Goal: Information Seeking & Learning: Learn about a topic

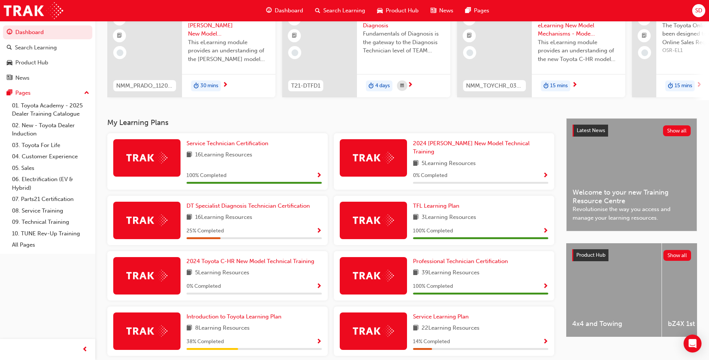
scroll to position [101, 0]
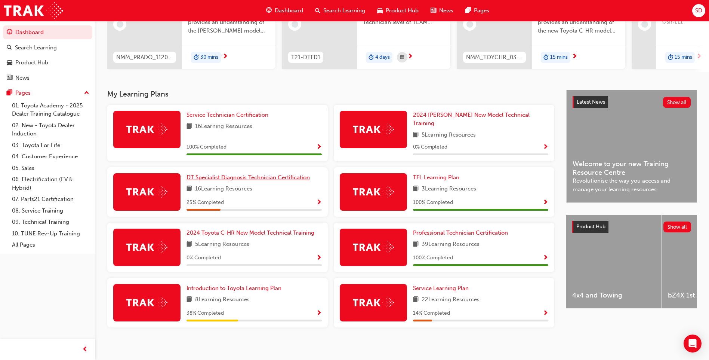
click at [197, 175] on span "DT Specialist Diagnosis Technician Certification" at bounding box center [248, 177] width 123 height 7
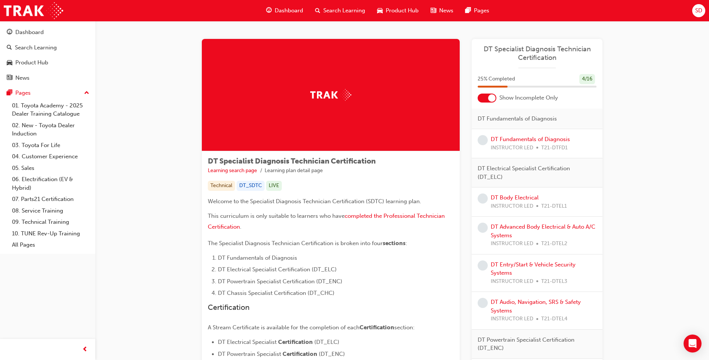
click at [296, 9] on span "Dashboard" at bounding box center [289, 10] width 28 height 9
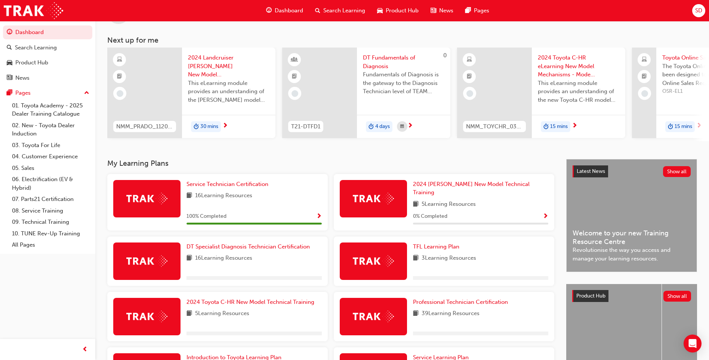
scroll to position [56, 0]
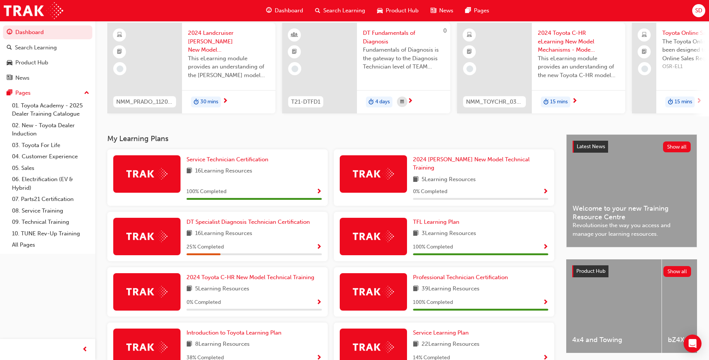
click at [395, 281] on div at bounding box center [373, 291] width 67 height 37
click at [378, 291] on img at bounding box center [373, 292] width 41 height 12
click at [448, 284] on span "39 Learning Resources" at bounding box center [451, 288] width 58 height 9
click at [443, 274] on span "Professional Technician Certification" at bounding box center [460, 277] width 95 height 7
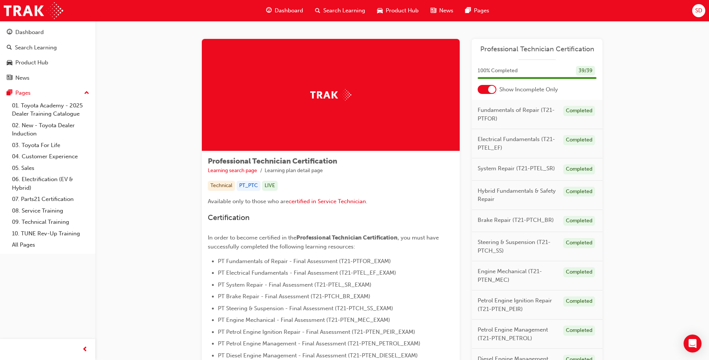
click at [289, 11] on span "Dashboard" at bounding box center [289, 10] width 28 height 9
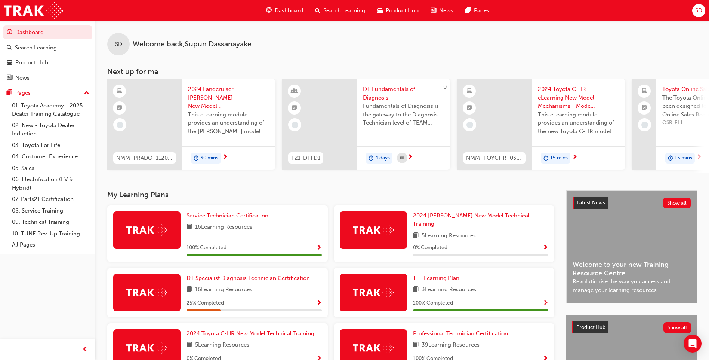
click at [343, 10] on span "Search Learning" at bounding box center [344, 10] width 42 height 9
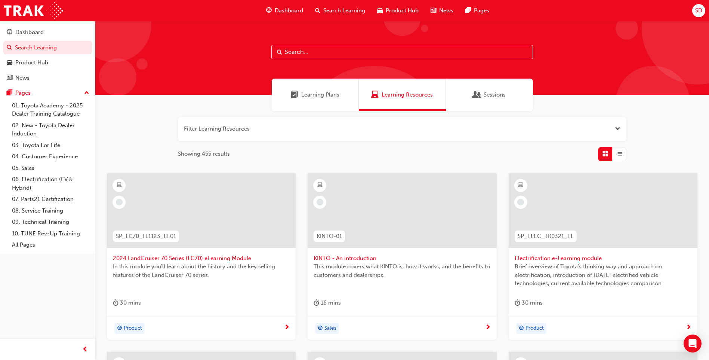
click at [325, 49] on input "text" at bounding box center [402, 52] width 262 height 14
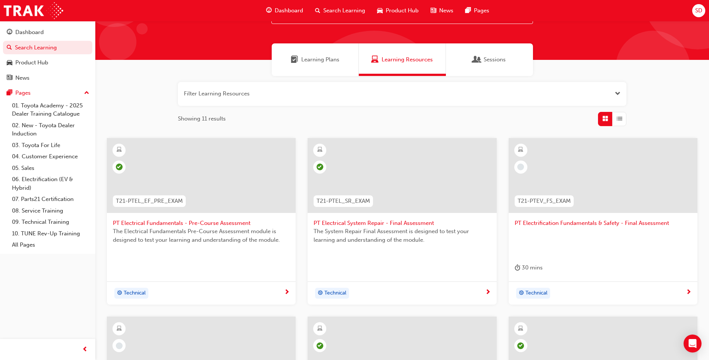
scroll to position [38, 0]
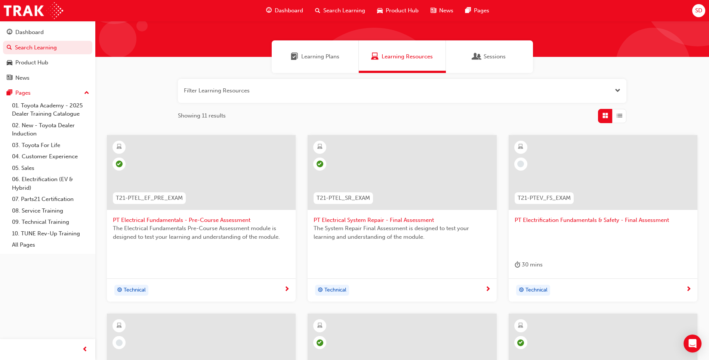
type input "PT ELE"
click at [567, 220] on span "PT Electrification Fundamentals & Safety - Final Assessment" at bounding box center [603, 220] width 177 height 9
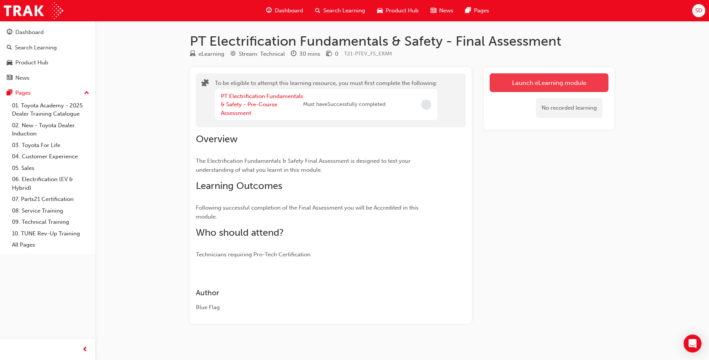
click at [527, 87] on button "Launch eLearning module" at bounding box center [549, 82] width 119 height 19
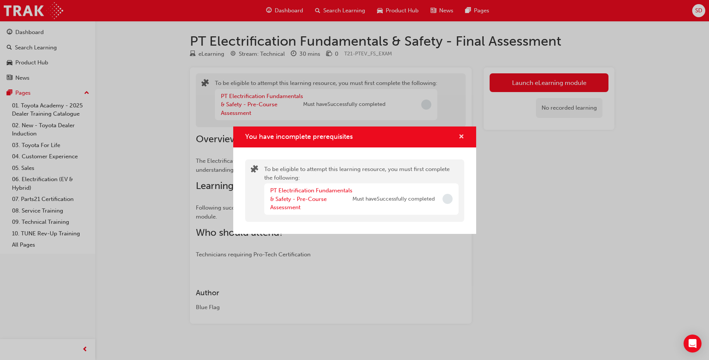
click at [459, 139] on span "cross-icon" at bounding box center [462, 137] width 6 height 7
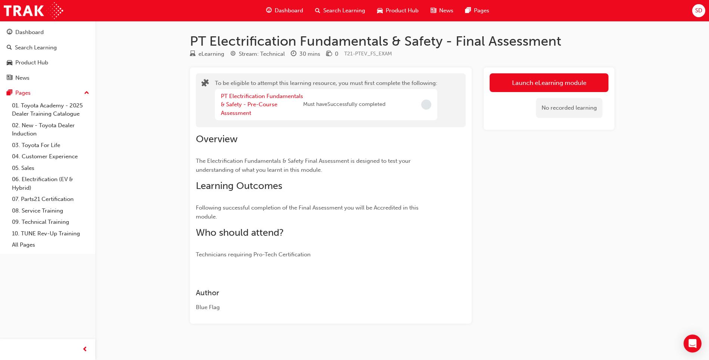
click at [269, 100] on div "PT Electrification Fundamentals & Safety - Pre-Course Assessment" at bounding box center [262, 104] width 82 height 25
click at [269, 104] on link "PT Electrification Fundamentals & Safety - Pre-Course Assessment" at bounding box center [262, 105] width 82 height 24
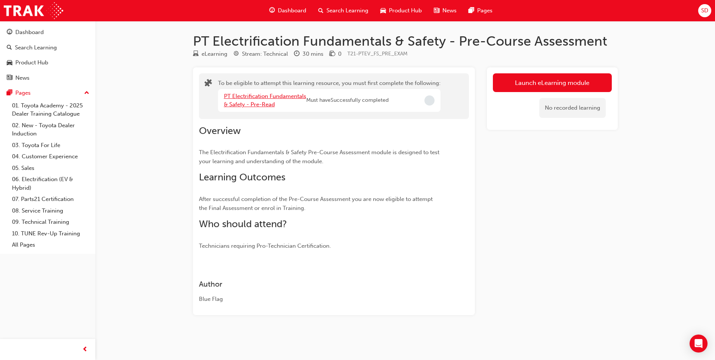
click at [265, 106] on link "PT Electrification Fundamentals & Safety - Pre-Read" at bounding box center [265, 100] width 82 height 15
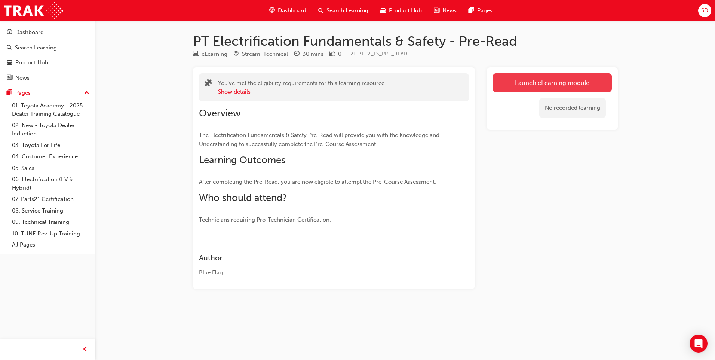
click at [564, 86] on link "Launch eLearning module" at bounding box center [552, 82] width 119 height 19
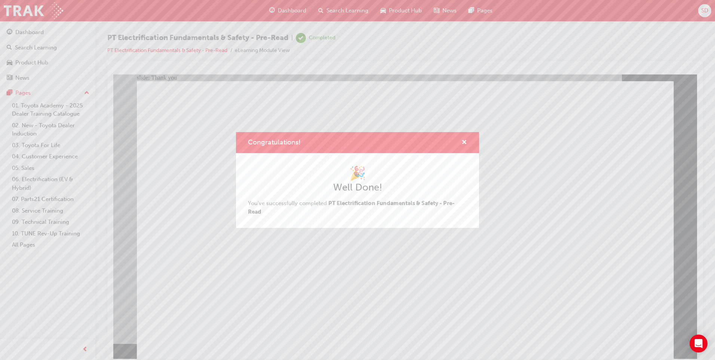
click at [295, 298] on div "Congratulations! 🎉 Well Done! You've successfully completed PT Electrification …" at bounding box center [357, 180] width 715 height 360
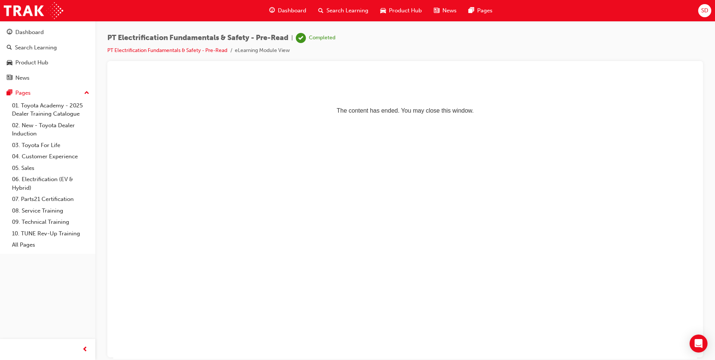
click at [314, 36] on div "Completed" at bounding box center [322, 37] width 27 height 7
click at [295, 8] on span "Dashboard" at bounding box center [292, 10] width 28 height 9
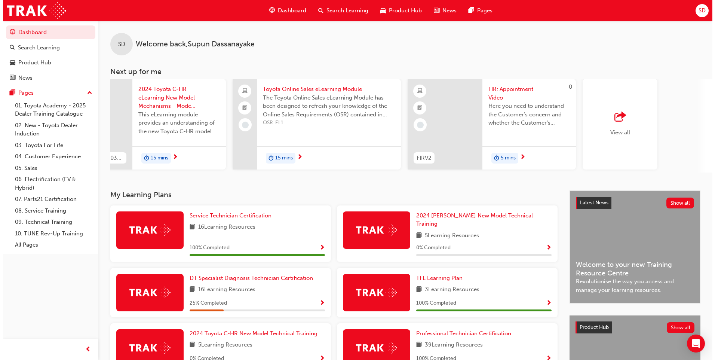
scroll to position [0, 447]
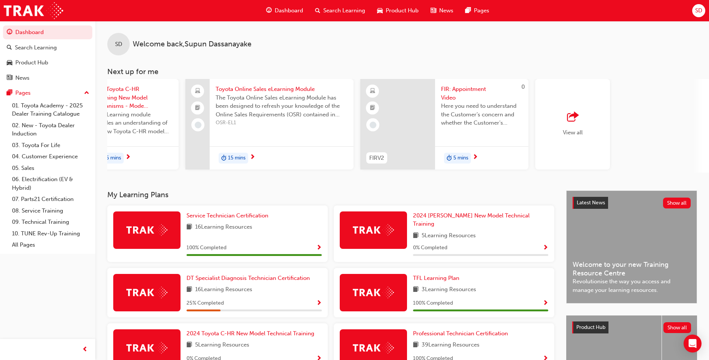
click at [342, 7] on span "Search Learning" at bounding box center [344, 10] width 42 height 9
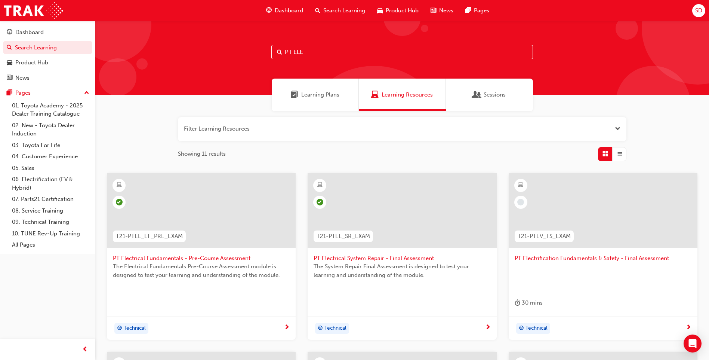
click at [321, 52] on input "PT ELE" at bounding box center [402, 52] width 262 height 14
click at [554, 256] on span "PT Electrification Fundamentals & Safety - Final Assessment" at bounding box center [603, 258] width 177 height 9
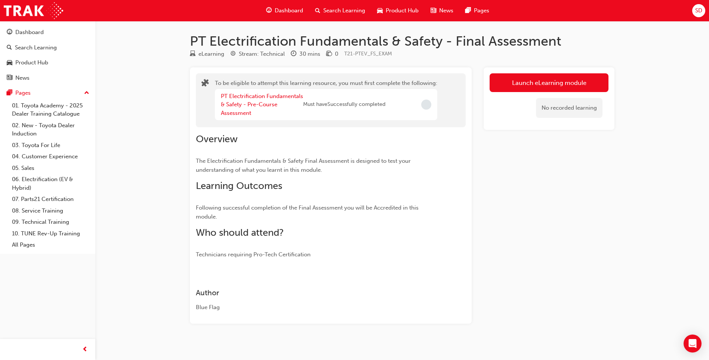
click at [424, 105] on span "Incomplete" at bounding box center [426, 104] width 10 height 10
click at [508, 86] on button "Launch eLearning module" at bounding box center [549, 82] width 119 height 19
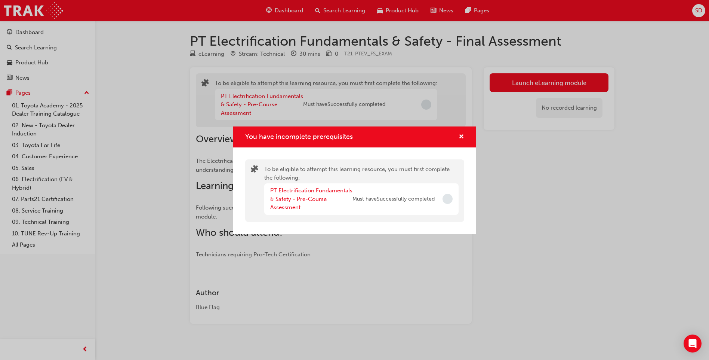
click at [385, 198] on span "Must have Successfully completed" at bounding box center [393, 199] width 82 height 9
click at [262, 106] on div "You have incomplete prerequisites To be eligible to attempt this learning resou…" at bounding box center [354, 180] width 709 height 360
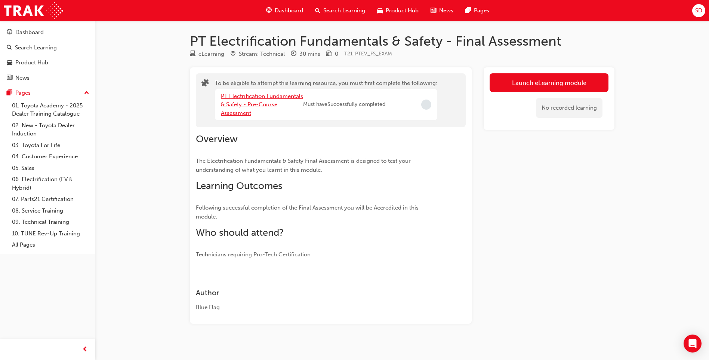
click at [262, 106] on link "PT Electrification Fundamentals & Safety - Pre-Course Assessment" at bounding box center [262, 105] width 82 height 24
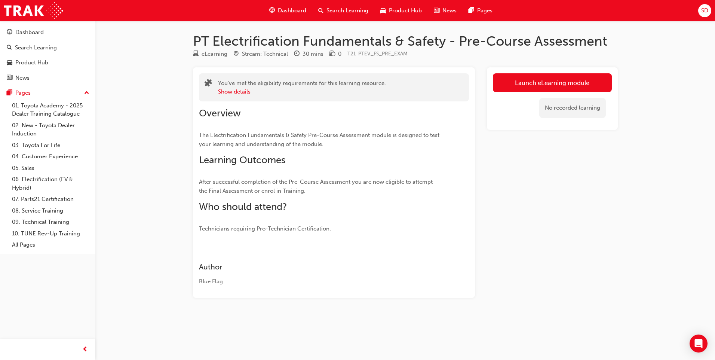
click at [241, 92] on button "Show details" at bounding box center [234, 91] width 33 height 9
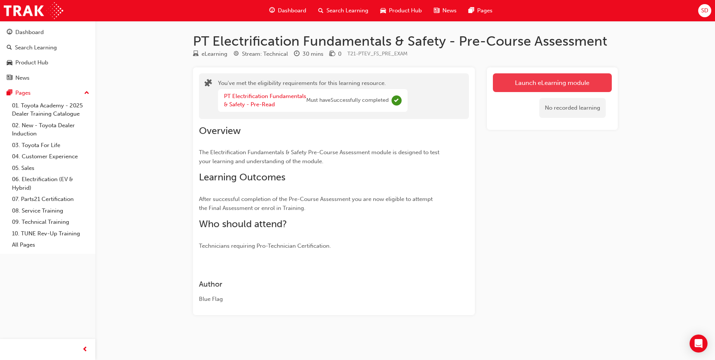
click at [566, 86] on link "Launch eLearning module" at bounding box center [552, 82] width 119 height 19
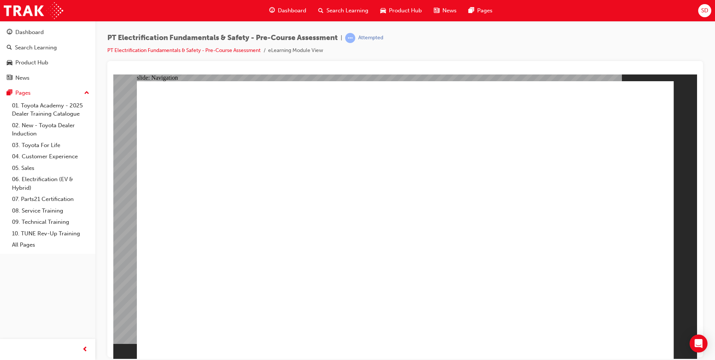
radio input "true"
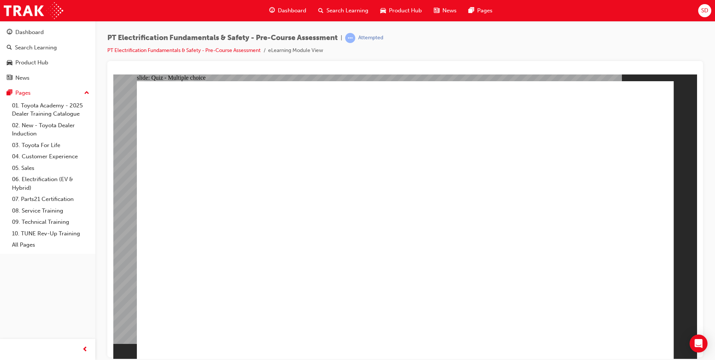
radio input "true"
drag, startPoint x: 630, startPoint y: 341, endPoint x: 632, endPoint y: 337, distance: 5.0
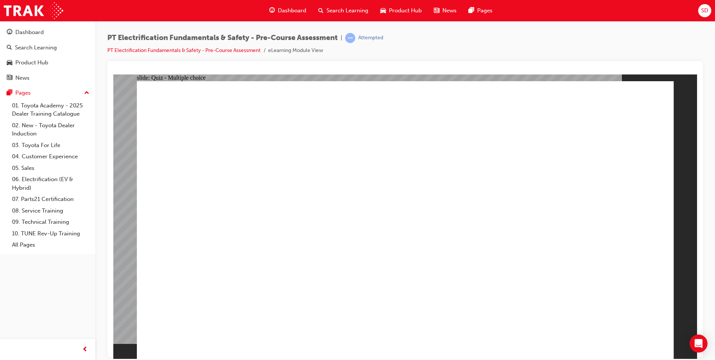
radio input "true"
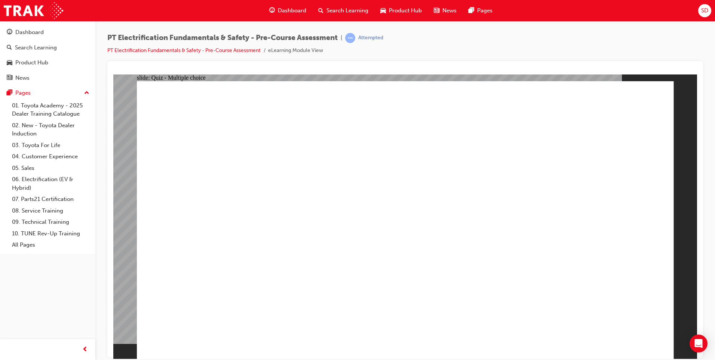
radio input "true"
checkbox input "true"
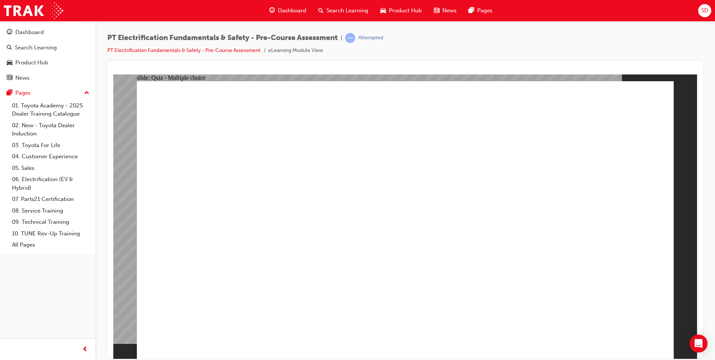
checkbox input "true"
radio input "true"
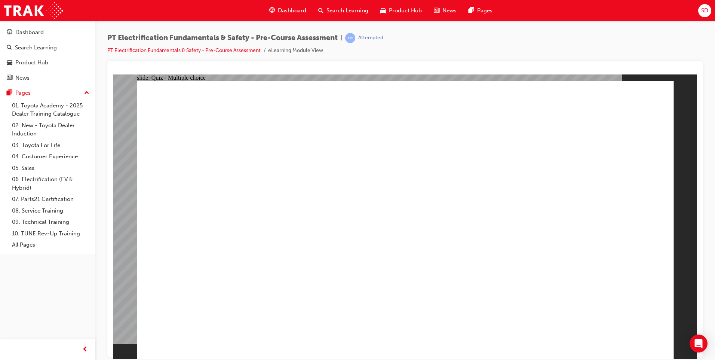
radio input "true"
checkbox input "true"
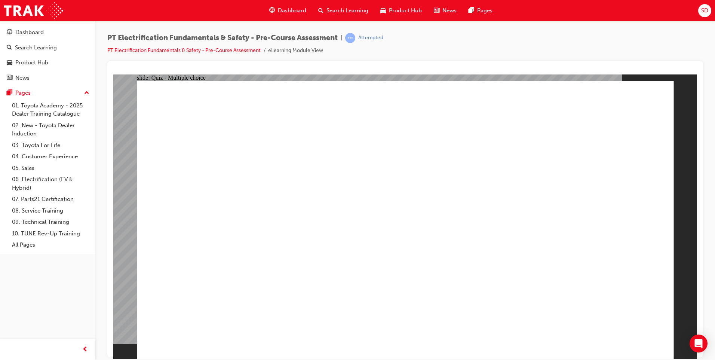
radio input "true"
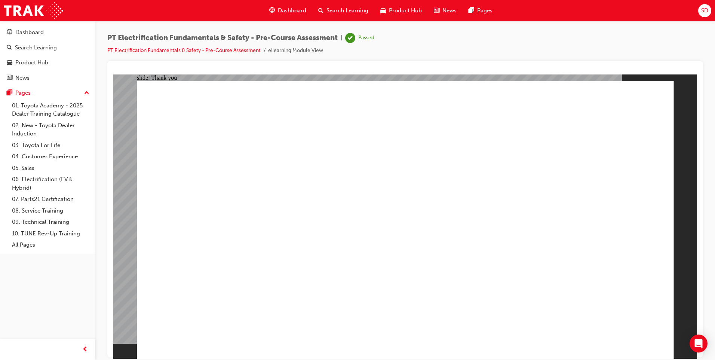
click at [294, 9] on span "Dashboard" at bounding box center [292, 10] width 28 height 9
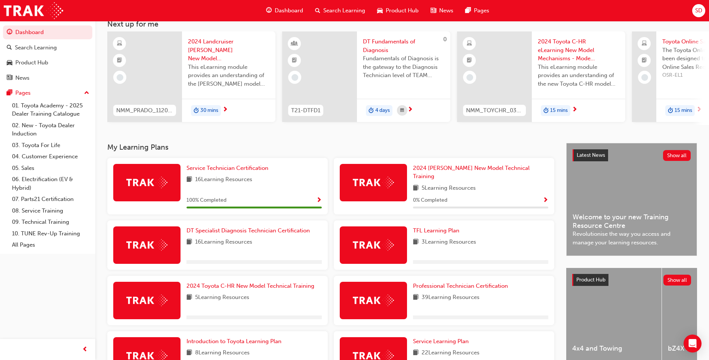
scroll to position [66, 0]
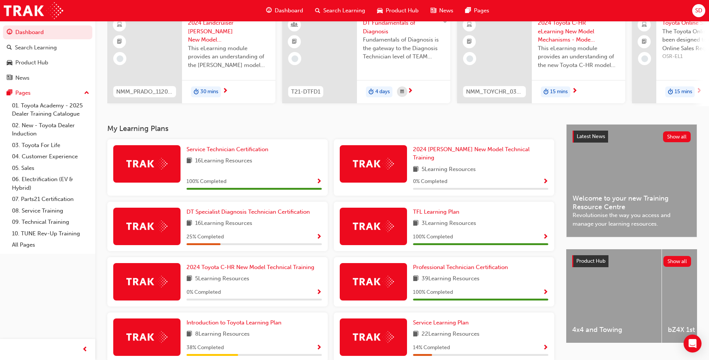
click at [386, 180] on div at bounding box center [373, 163] width 67 height 37
click at [300, 11] on span "Dashboard" at bounding box center [289, 10] width 28 height 9
click at [295, 10] on span "Dashboard" at bounding box center [289, 10] width 28 height 9
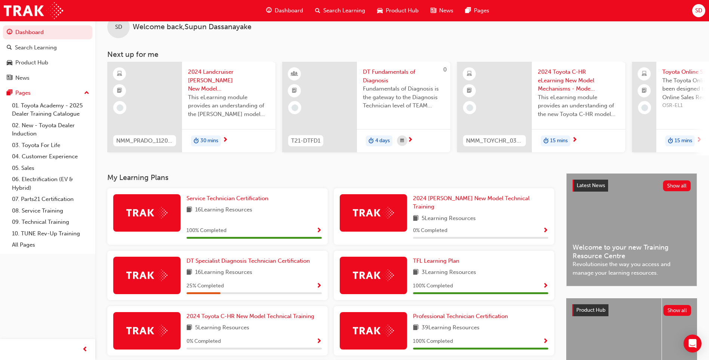
scroll to position [16, 0]
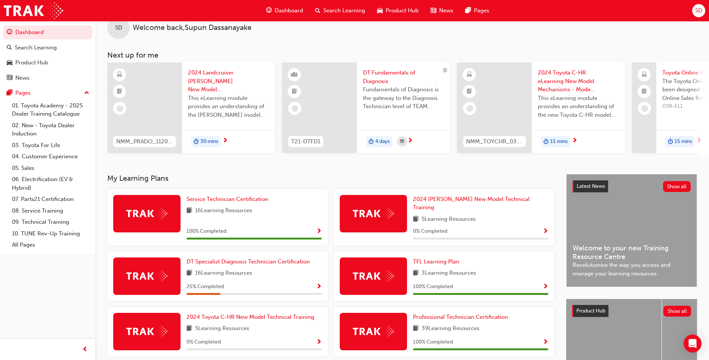
click at [699, 4] on div "SD" at bounding box center [698, 10] width 13 height 13
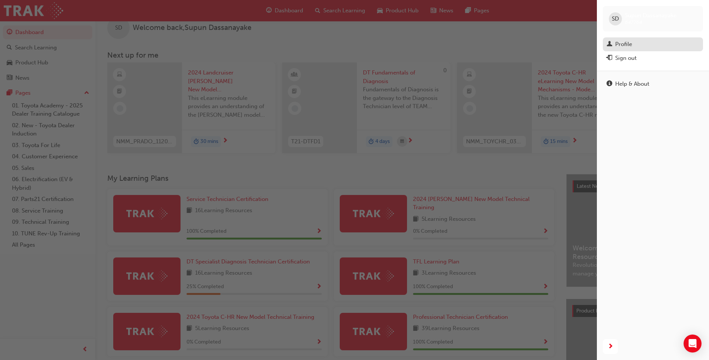
click at [618, 43] on div "Profile" at bounding box center [623, 44] width 17 height 9
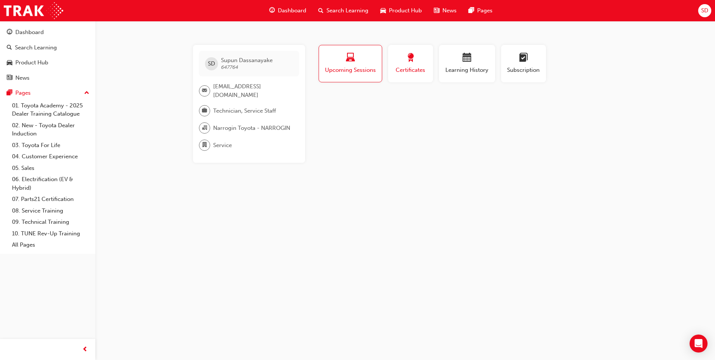
click at [409, 68] on span "Certificates" at bounding box center [411, 70] width 34 height 9
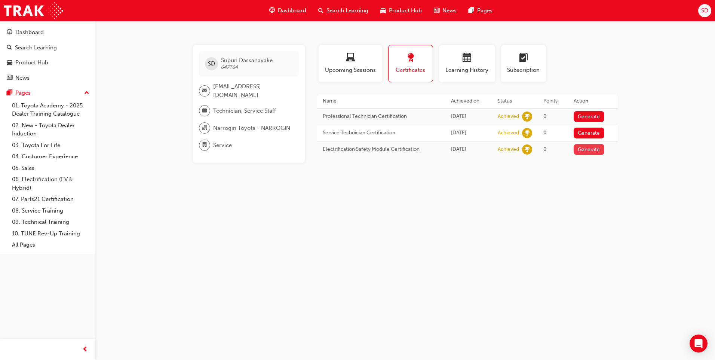
click at [585, 151] on button "Generate" at bounding box center [588, 149] width 31 height 11
click at [348, 65] on div "Upcoming Sessions" at bounding box center [350, 63] width 52 height 21
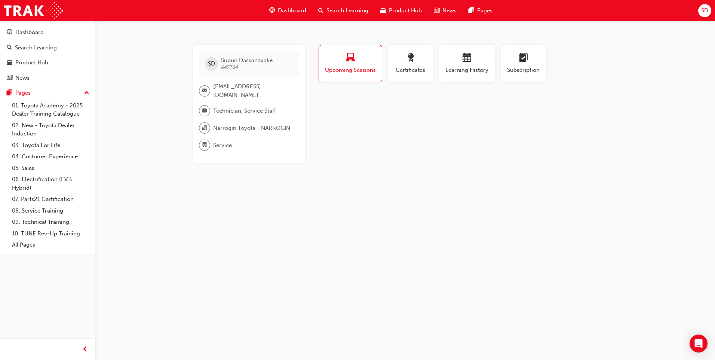
click at [364, 74] on button "Upcoming Sessions" at bounding box center [350, 63] width 64 height 37
click at [464, 68] on span "Learning History" at bounding box center [466, 70] width 45 height 9
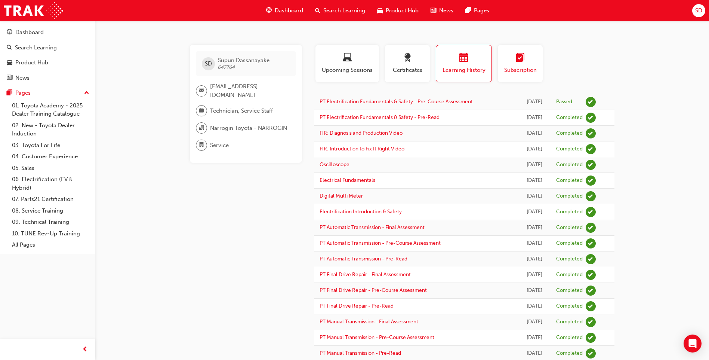
click at [511, 64] on div "button" at bounding box center [520, 59] width 34 height 12
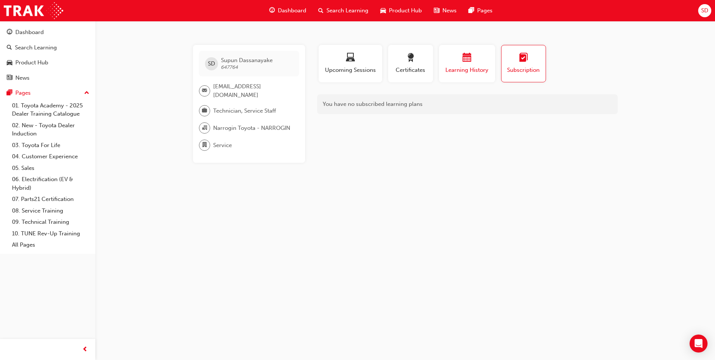
click at [469, 67] on span "Learning History" at bounding box center [466, 70] width 45 height 9
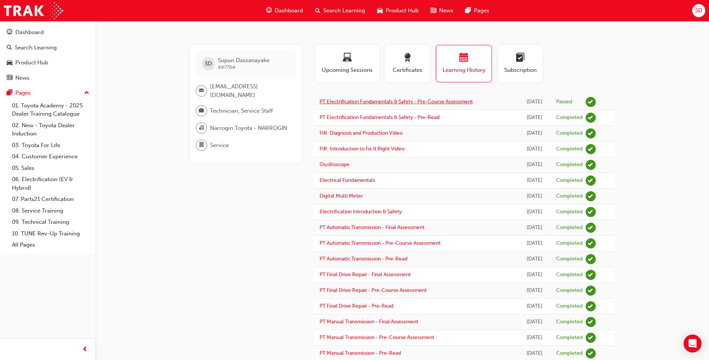
click at [376, 102] on link "PT Electrification Fundamentals & Safety - Pre-Course Assessment" at bounding box center [396, 101] width 153 height 6
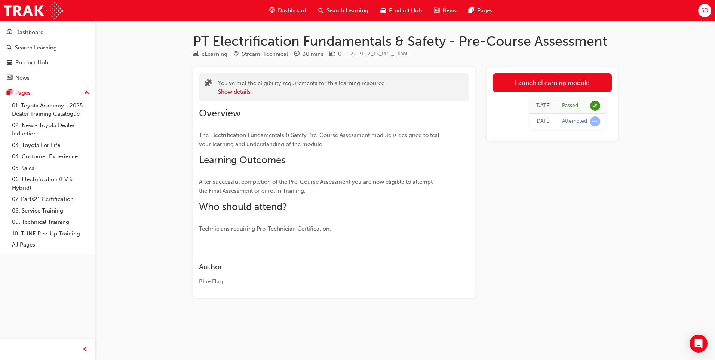
click at [295, 11] on span "Dashboard" at bounding box center [292, 10] width 28 height 9
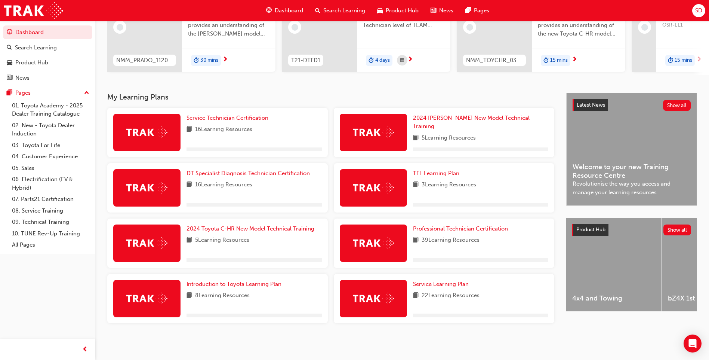
scroll to position [101, 0]
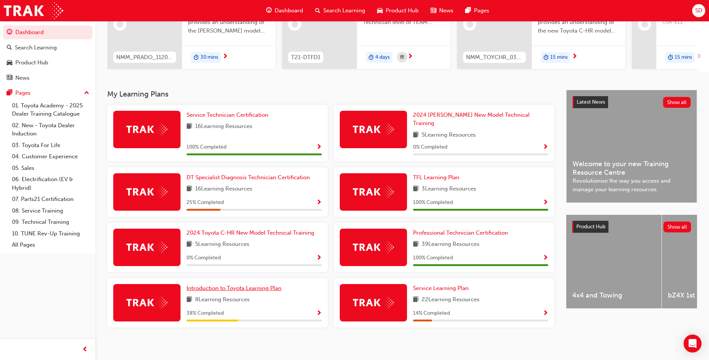
click at [222, 284] on span "Introduction to Toyota Learning Plan" at bounding box center [234, 287] width 95 height 7
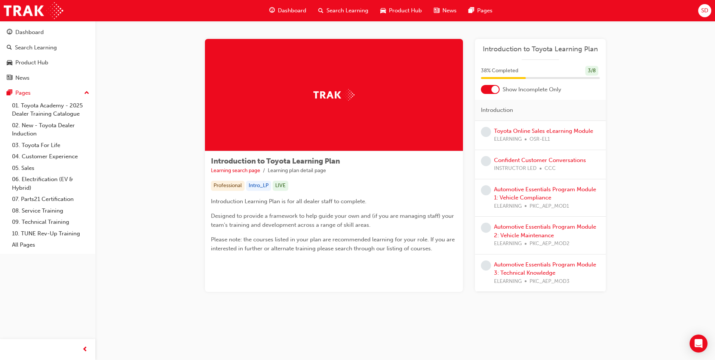
click at [284, 9] on span "Dashboard" at bounding box center [292, 10] width 28 height 9
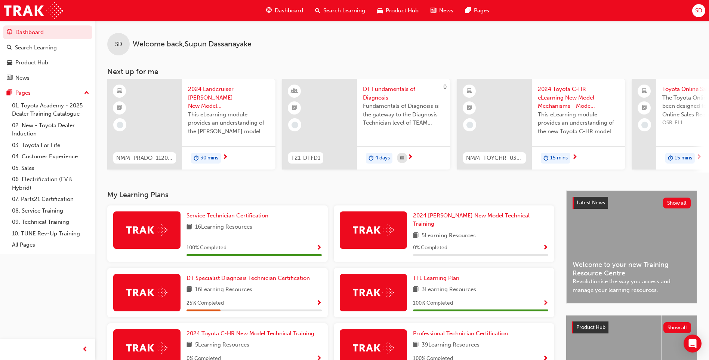
click at [702, 11] on span "SD" at bounding box center [698, 10] width 7 height 9
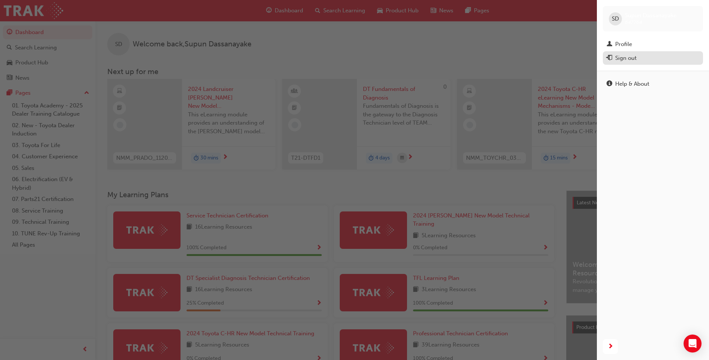
click at [631, 60] on div "Sign out" at bounding box center [625, 58] width 21 height 9
